Goal: Find contact information: Find contact information

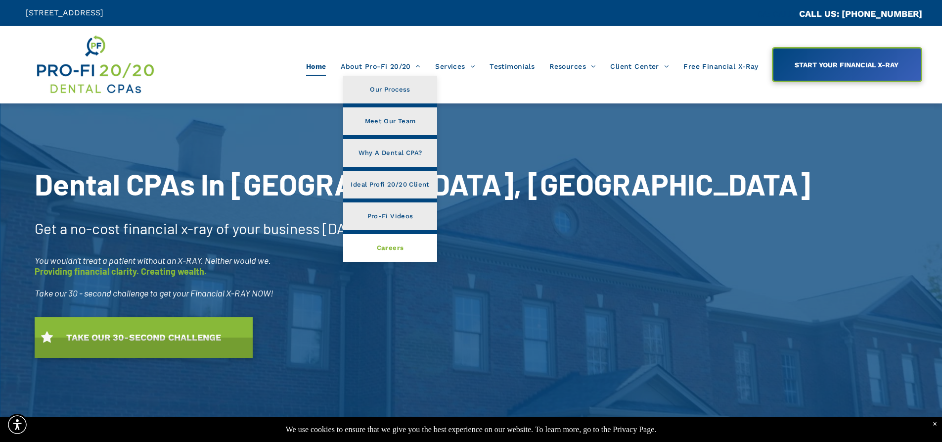
click at [393, 243] on span "Careers" at bounding box center [390, 247] width 27 height 13
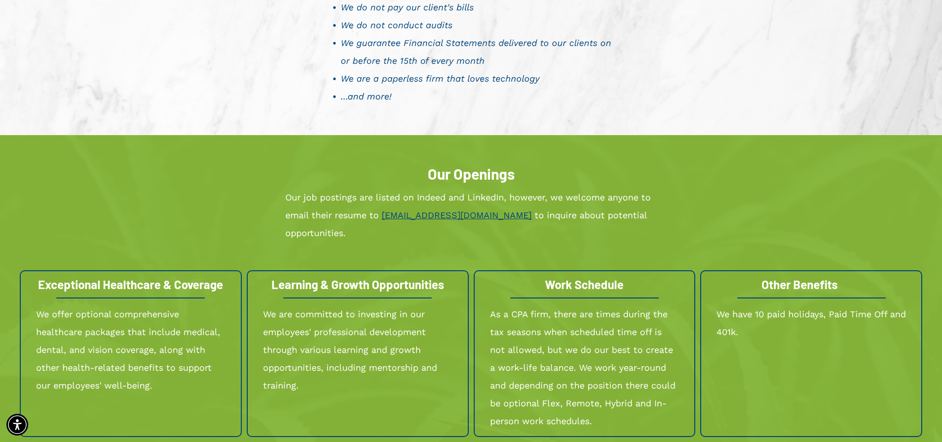
scroll to position [890, 0]
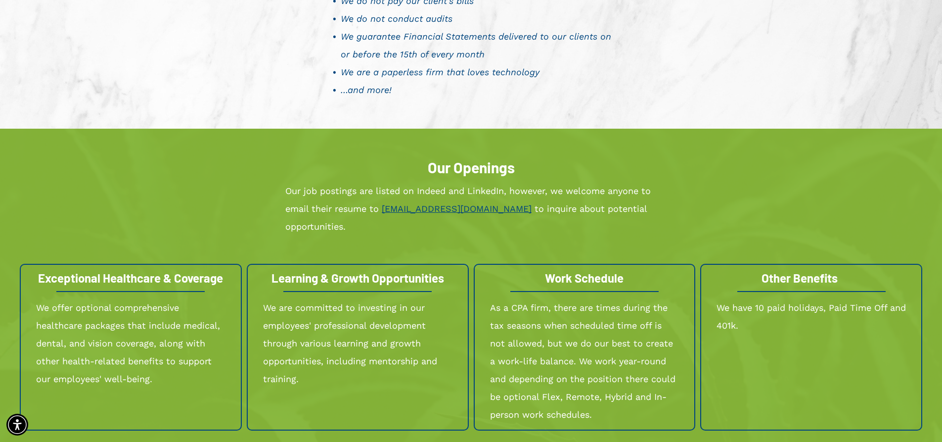
click at [426, 206] on link "HR@Profi2020.com" at bounding box center [457, 208] width 150 height 10
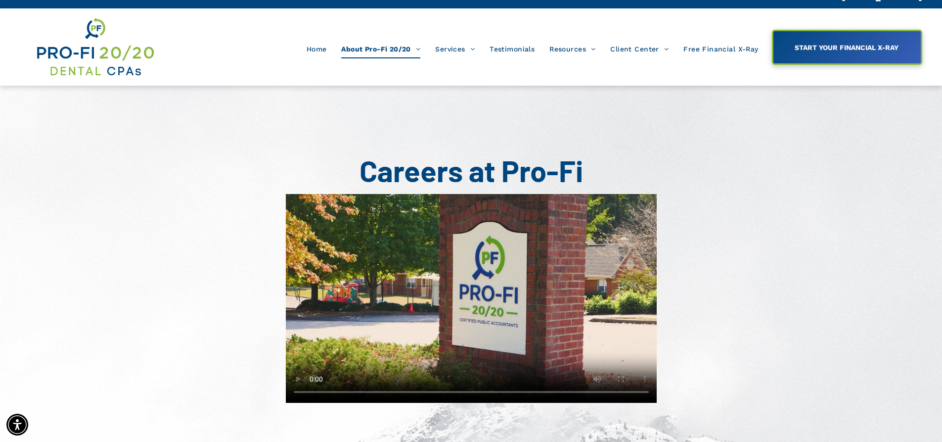
scroll to position [0, 0]
